Goal: Transaction & Acquisition: Purchase product/service

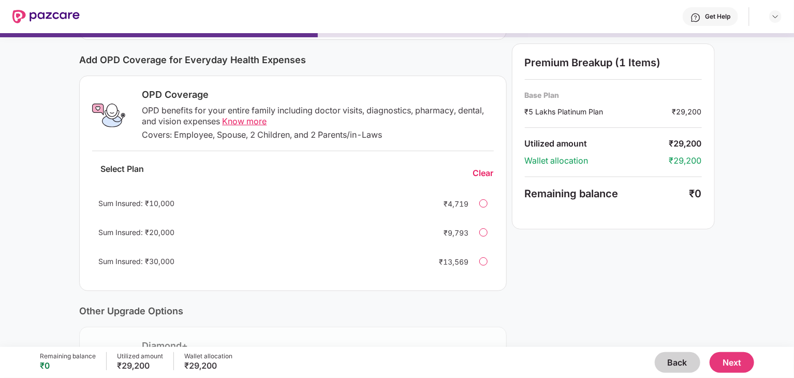
scroll to position [124, 0]
click at [484, 233] on div at bounding box center [483, 232] width 8 height 8
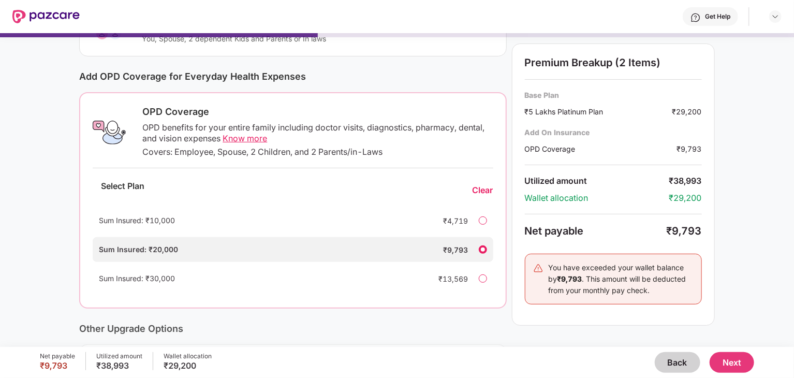
scroll to position [108, 0]
click at [485, 277] on div at bounding box center [483, 278] width 8 height 8
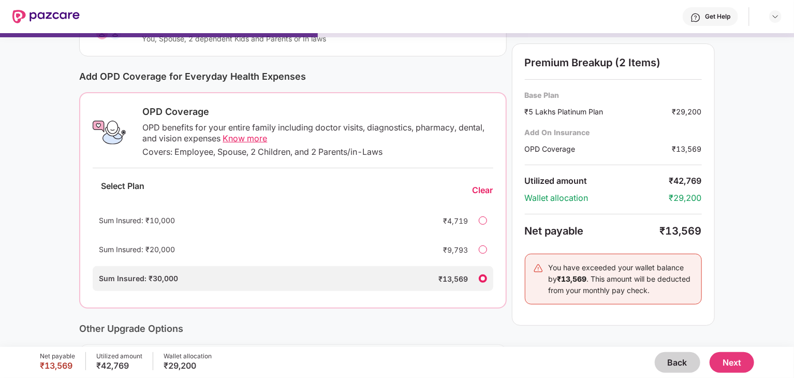
click at [483, 221] on div at bounding box center [483, 220] width 8 height 8
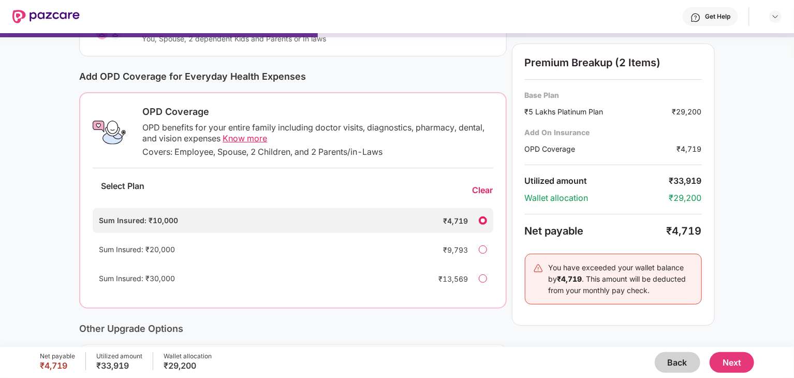
click at [486, 282] on div "Sum Insured: ₹30,000 ₹13,569" at bounding box center [293, 278] width 400 height 25
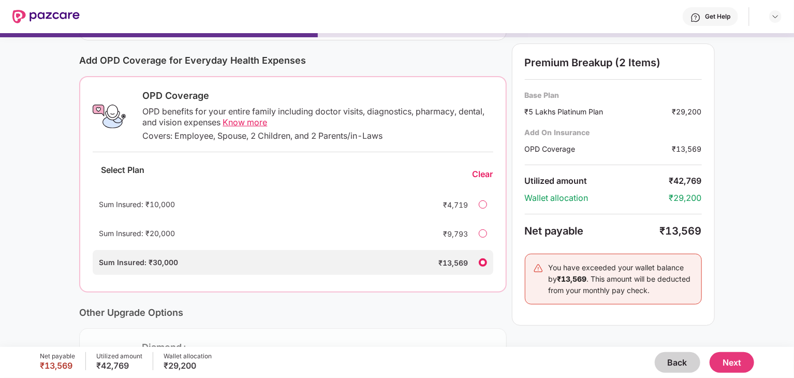
scroll to position [124, 0]
click at [681, 195] on div "₹29,200" at bounding box center [685, 197] width 33 height 11
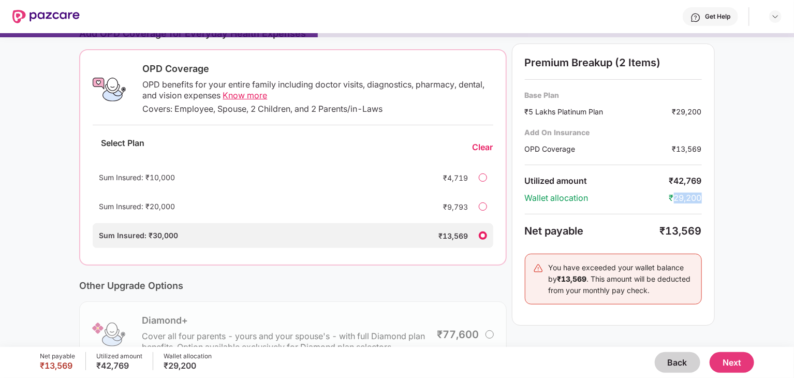
scroll to position [150, 0]
click at [758, 276] on div "Current Base Plan Change ₹5 Lakhs Platinum Plan You, Spouse, 2 dependent Kids a…" at bounding box center [397, 181] width 794 height 548
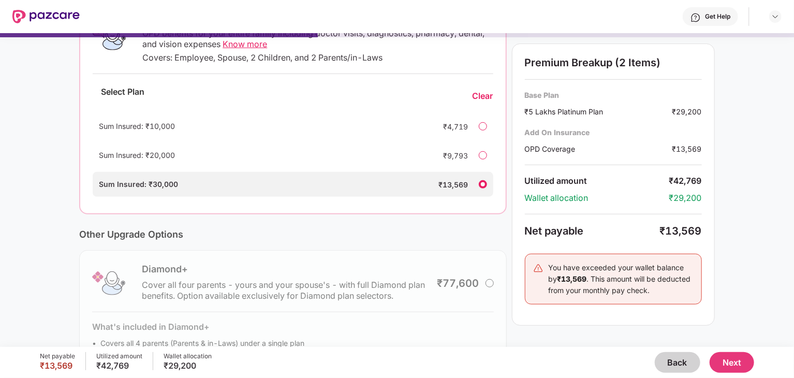
scroll to position [163, 0]
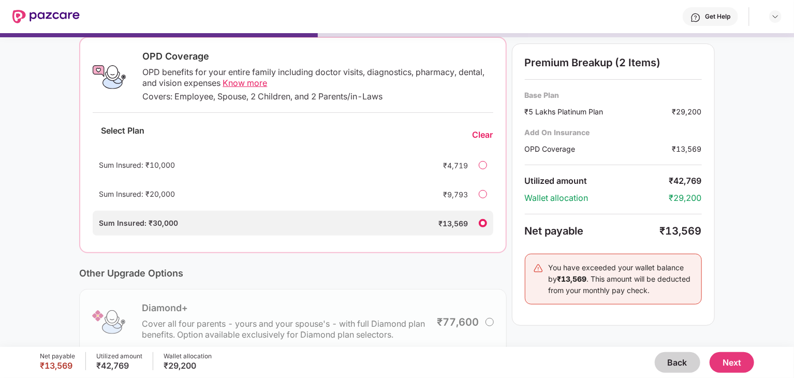
click at [732, 364] on button "Next" at bounding box center [731, 362] width 45 height 21
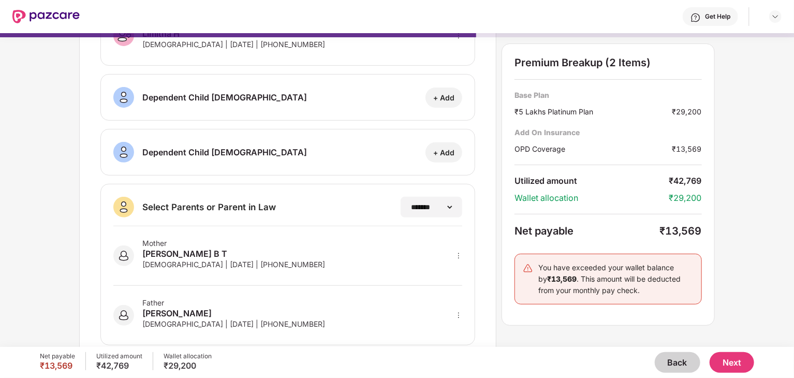
scroll to position [172, 0]
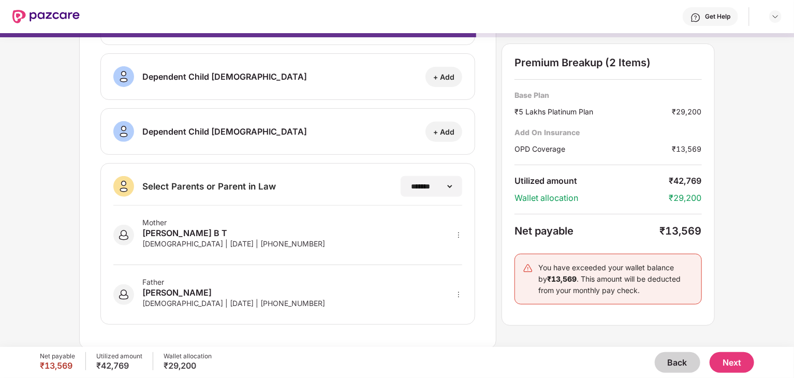
click at [736, 369] on button "Next" at bounding box center [731, 362] width 45 height 21
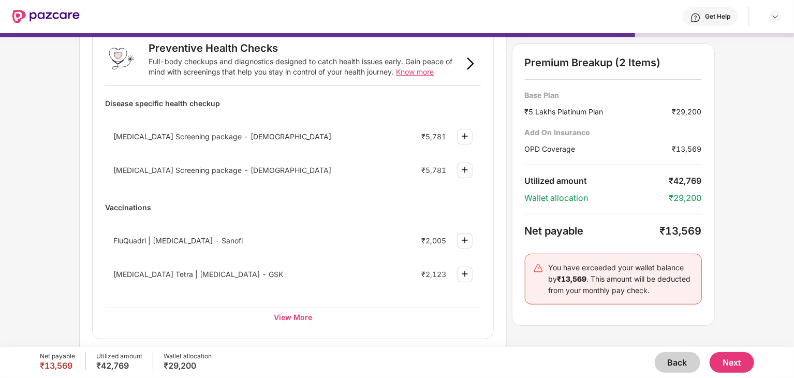
scroll to position [66, 0]
click at [675, 361] on button "Back" at bounding box center [678, 362] width 46 height 21
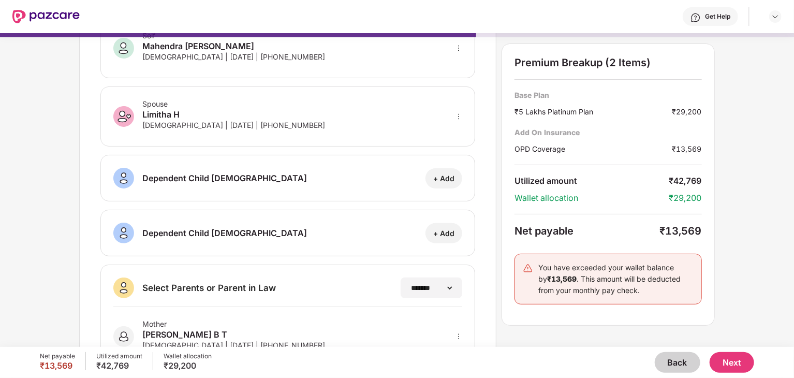
scroll to position [72, 0]
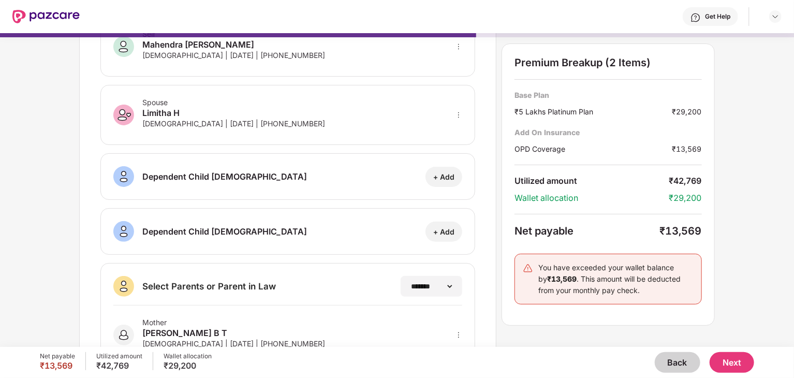
click at [685, 359] on button "Back" at bounding box center [678, 362] width 46 height 21
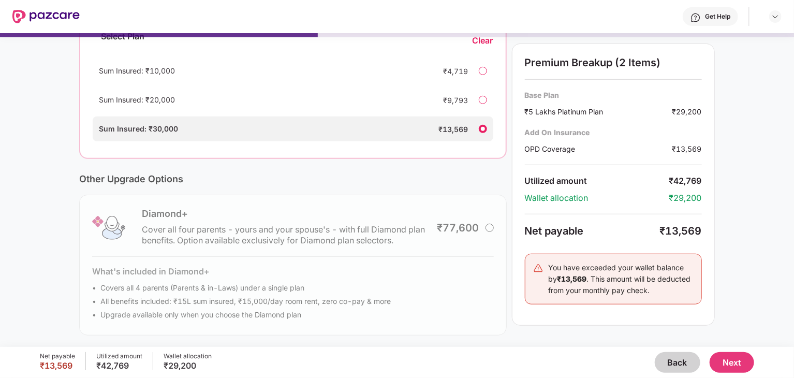
scroll to position [243, 0]
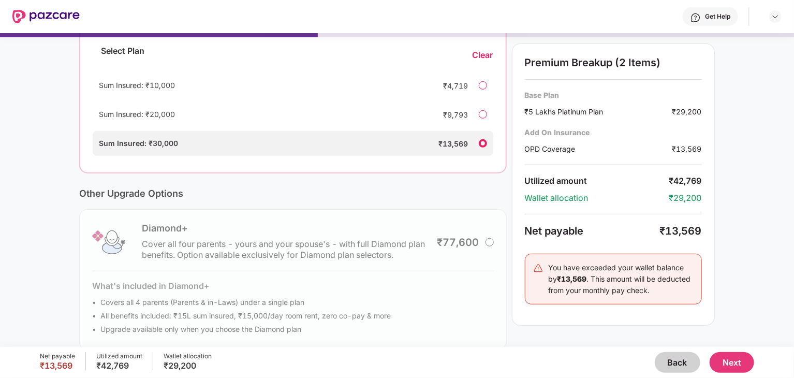
click at [489, 242] on div "Diamond+ Cover all four parents - yours and your spouse's - with full Diamond p…" at bounding box center [292, 279] width 427 height 141
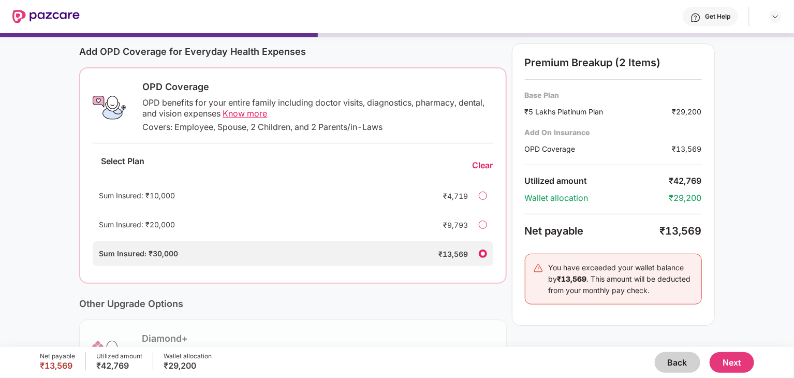
scroll to position [133, 0]
click at [739, 361] on button "Next" at bounding box center [731, 362] width 45 height 21
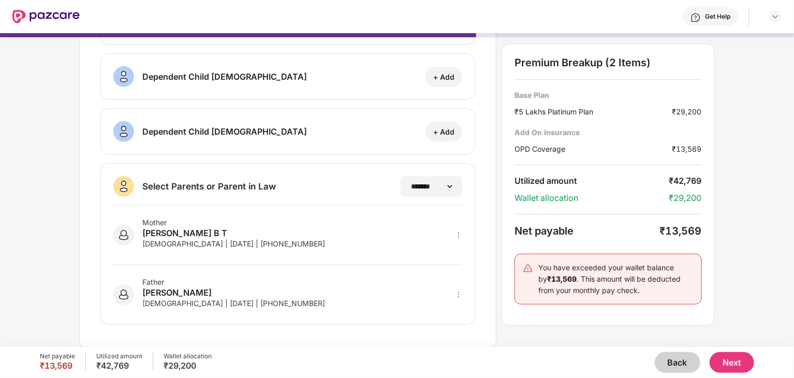
scroll to position [0, 0]
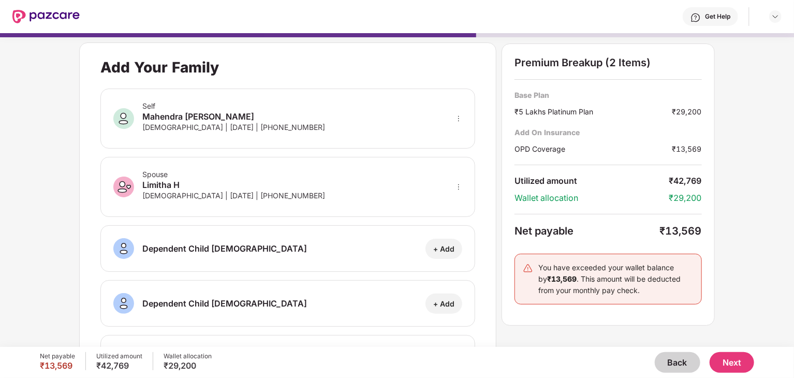
click at [727, 361] on button "Next" at bounding box center [731, 362] width 45 height 21
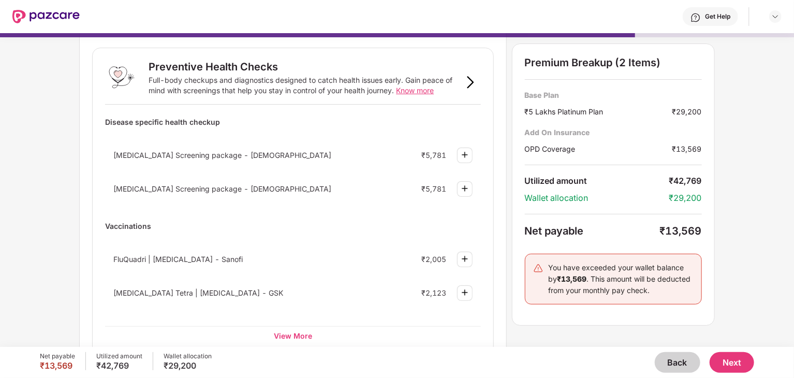
scroll to position [48, 0]
drag, startPoint x: 238, startPoint y: 153, endPoint x: 122, endPoint y: 159, distance: 116.1
click at [122, 159] on div "[MEDICAL_DATA] Screening package - [DEMOGRAPHIC_DATA] ₹5,781" at bounding box center [292, 154] width 375 height 27
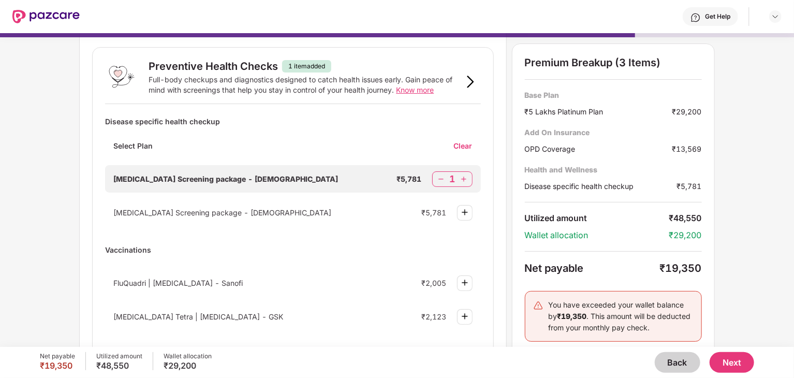
click at [27, 214] on div "Wellness Marketplace Preventive Health Checks 1 item added Full-body checkups a…" at bounding box center [397, 137] width 794 height 314
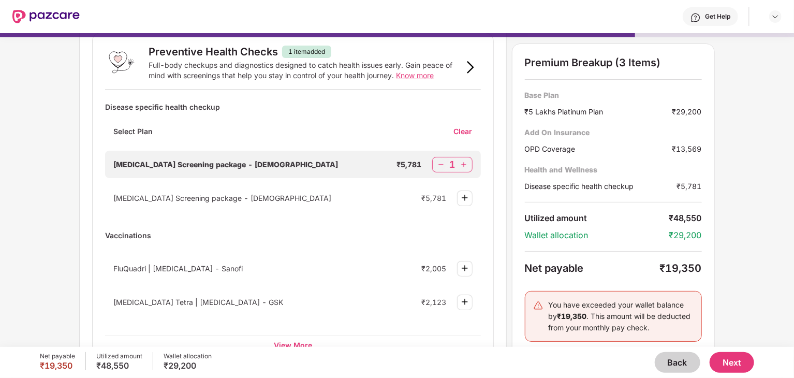
drag, startPoint x: 440, startPoint y: 165, endPoint x: 371, endPoint y: 189, distance: 73.3
click at [440, 165] on img at bounding box center [441, 164] width 10 height 10
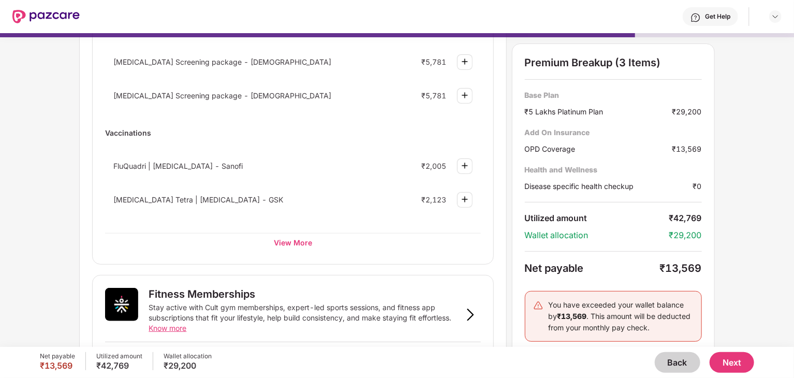
scroll to position [143, 0]
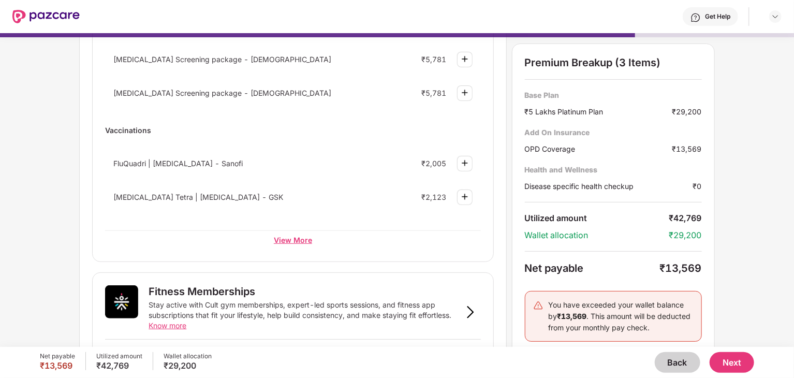
click at [285, 242] on div "View More" at bounding box center [292, 239] width 375 height 19
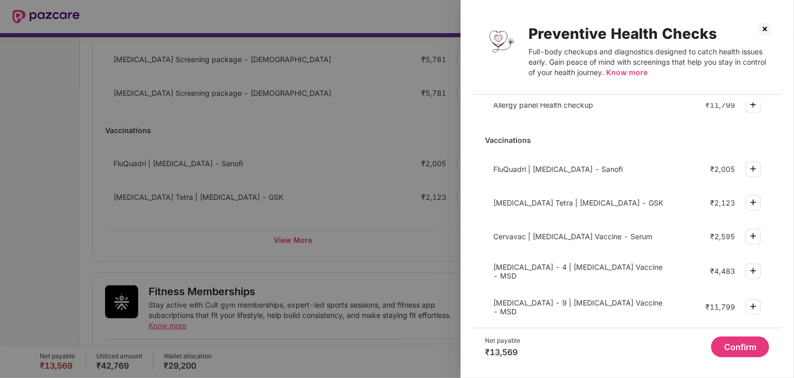
scroll to position [316, 0]
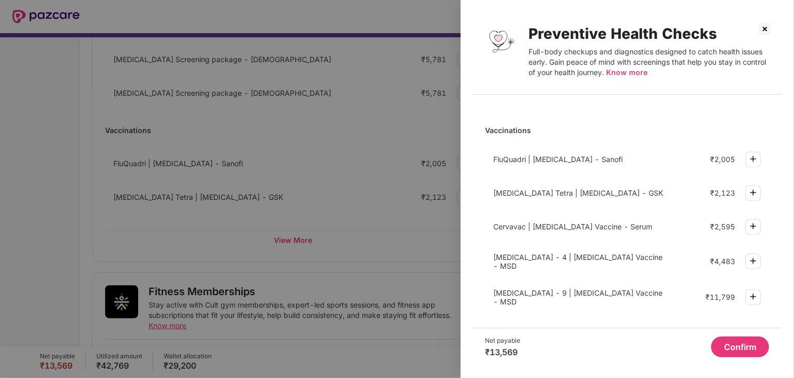
click at [155, 236] on div at bounding box center [397, 189] width 794 height 378
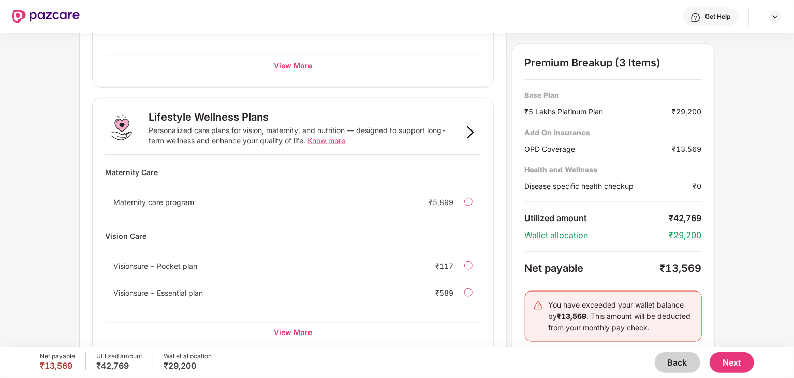
scroll to position [609, 0]
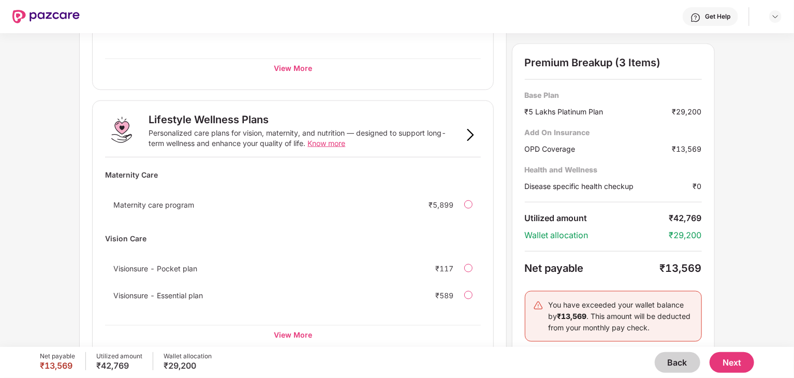
click at [321, 141] on span "Know more" at bounding box center [326, 143] width 38 height 9
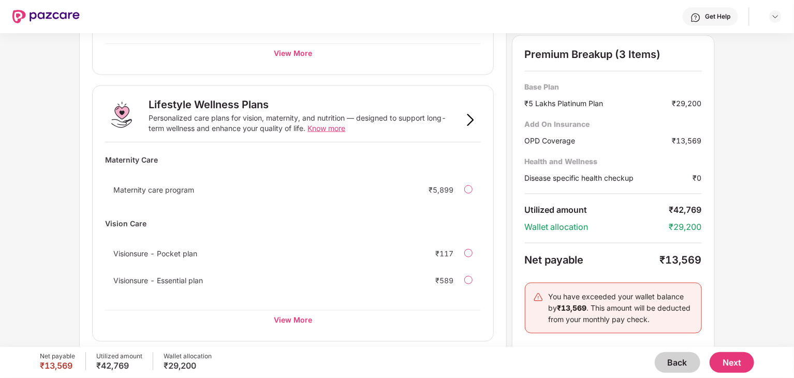
scroll to position [623, 0]
click at [270, 317] on div "View More" at bounding box center [292, 319] width 375 height 19
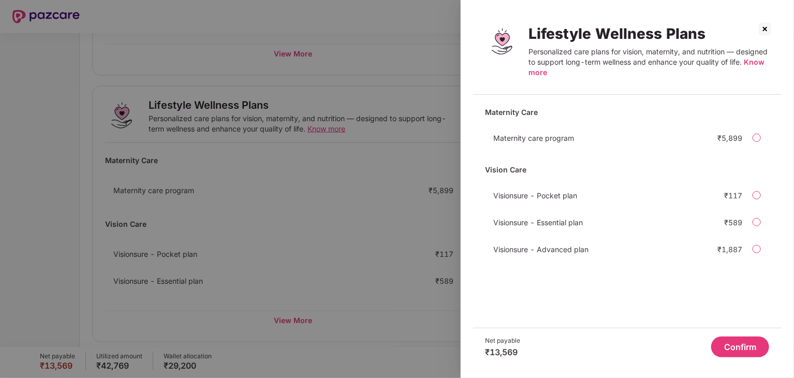
scroll to position [0, 0]
click at [298, 225] on div at bounding box center [397, 189] width 794 height 378
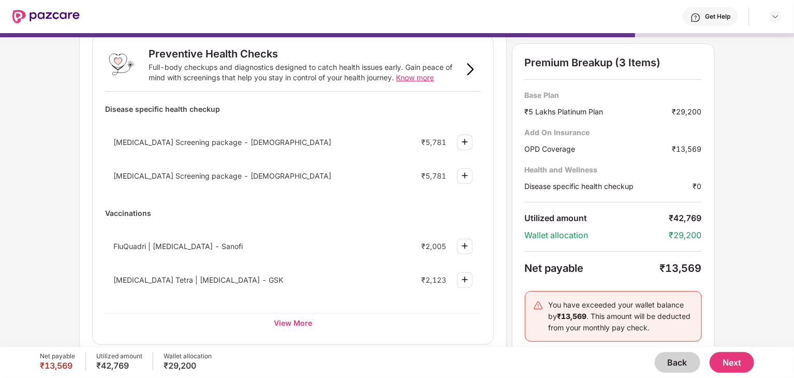
scroll to position [41, 0]
